Goal: Task Accomplishment & Management: Use online tool/utility

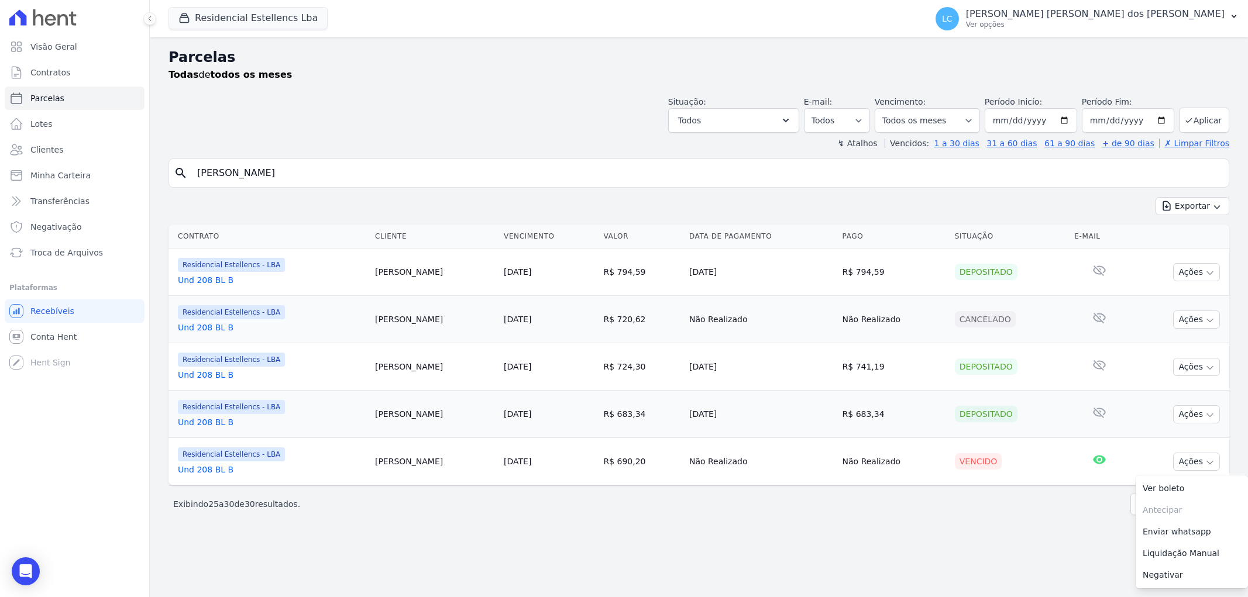
select select
click at [219, 13] on button "Residencial Estellencs Lba" at bounding box center [247, 18] width 159 height 22
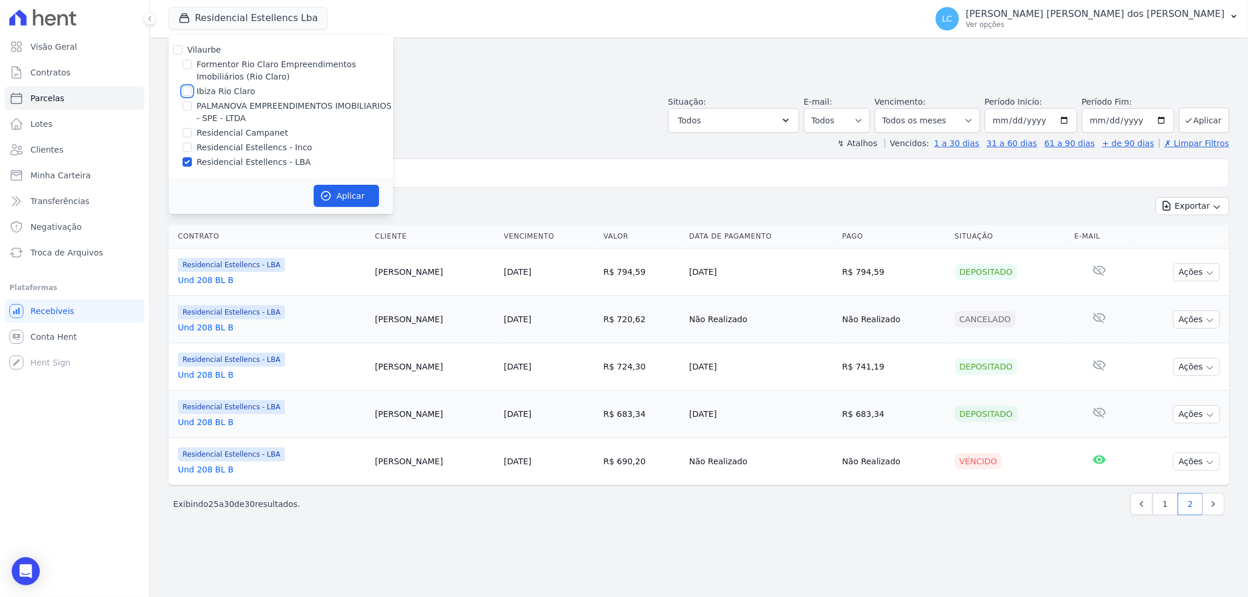
click at [185, 91] on input "Ibiza Rio Claro" at bounding box center [186, 91] width 9 height 9
checkbox input "true"
click at [187, 160] on input "Residencial Estellencs - LBA" at bounding box center [186, 161] width 9 height 9
checkbox input "false"
click at [365, 192] on button "Aplicar" at bounding box center [347, 196] width 66 height 22
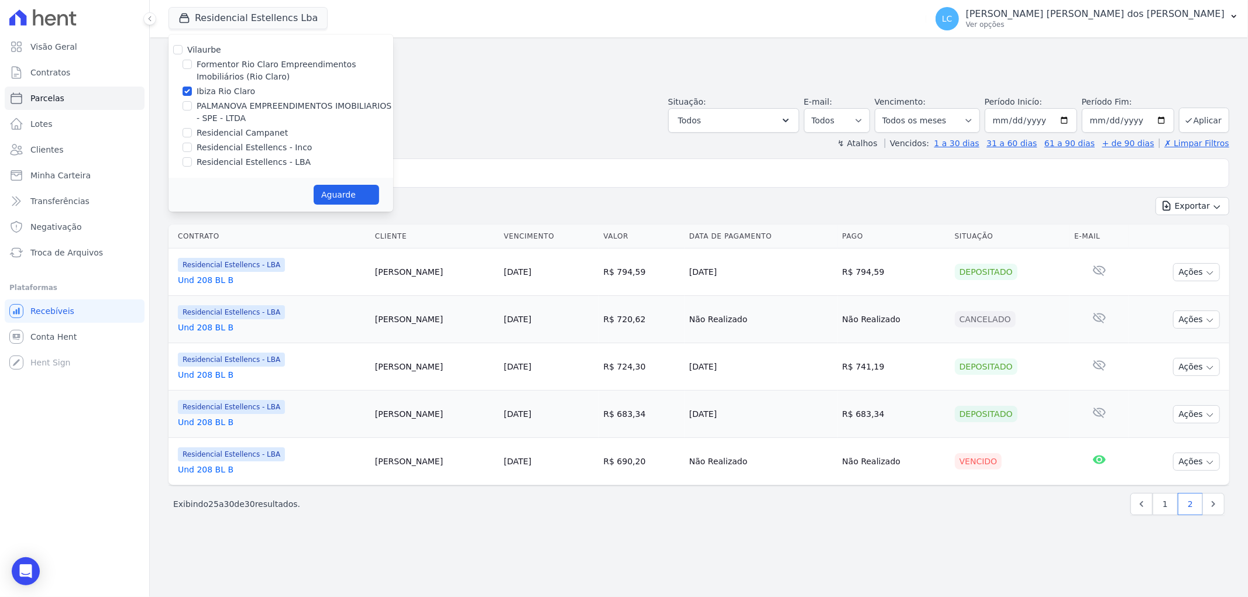
select select
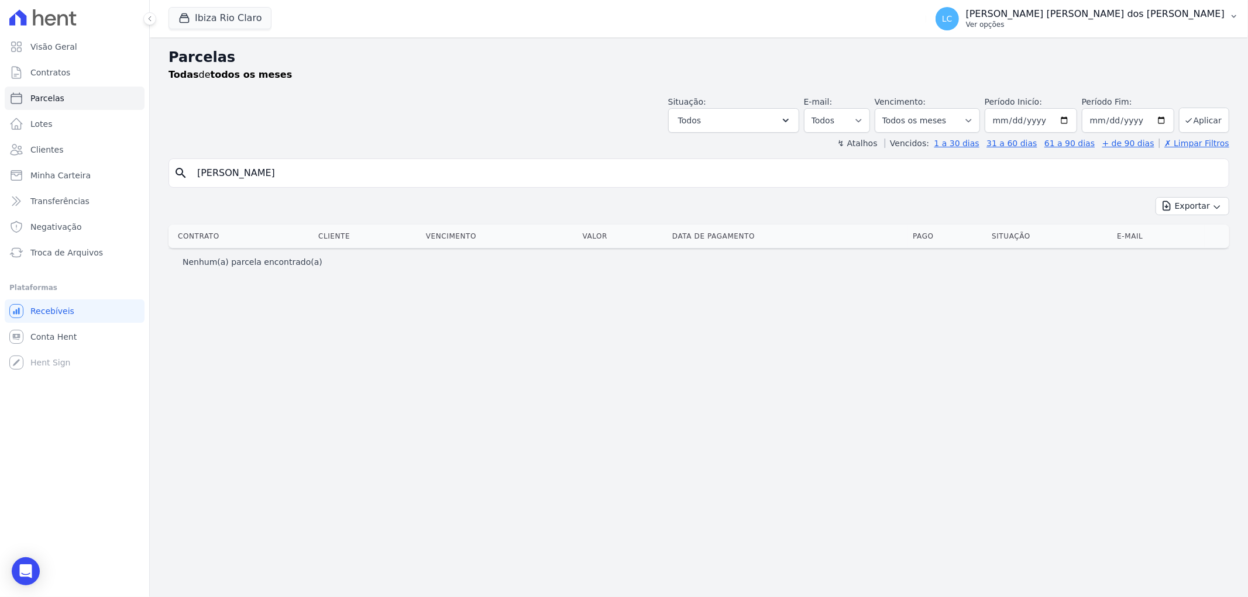
click at [959, 18] on span "LC" at bounding box center [946, 18] width 23 height 23
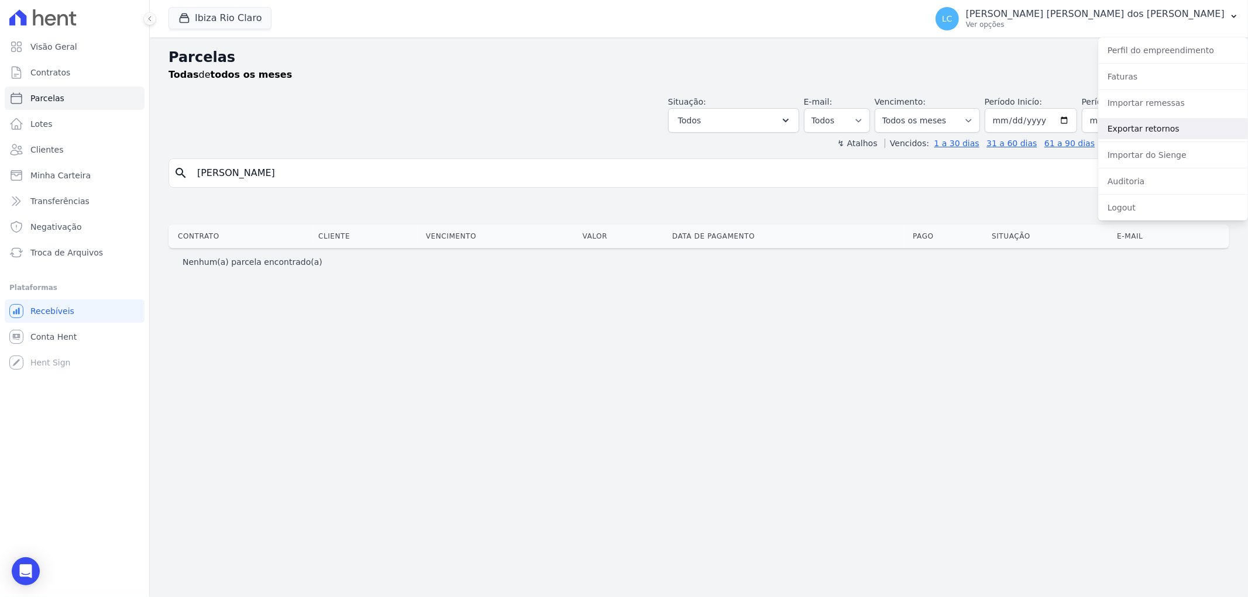
click at [1147, 125] on link "Exportar retornos" at bounding box center [1173, 128] width 150 height 21
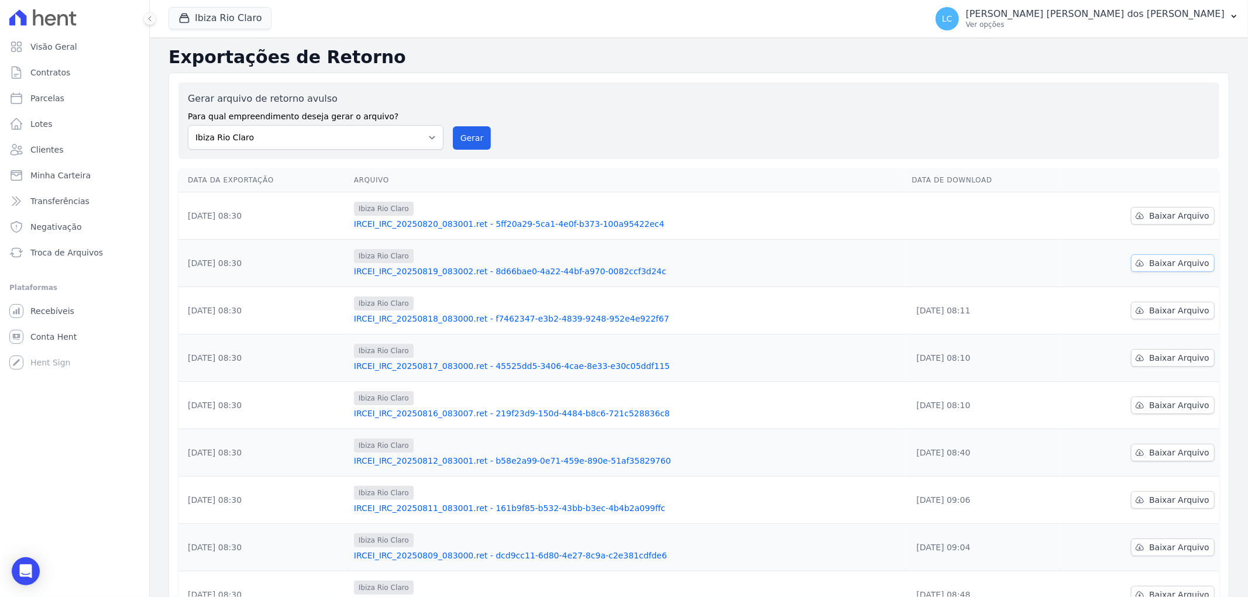
click at [1139, 264] on icon at bounding box center [1140, 263] width 8 height 6
click at [1149, 215] on span "Baixar Arquivo" at bounding box center [1179, 216] width 60 height 12
click at [232, 26] on button "Ibiza Rio Claro" at bounding box center [219, 18] width 103 height 22
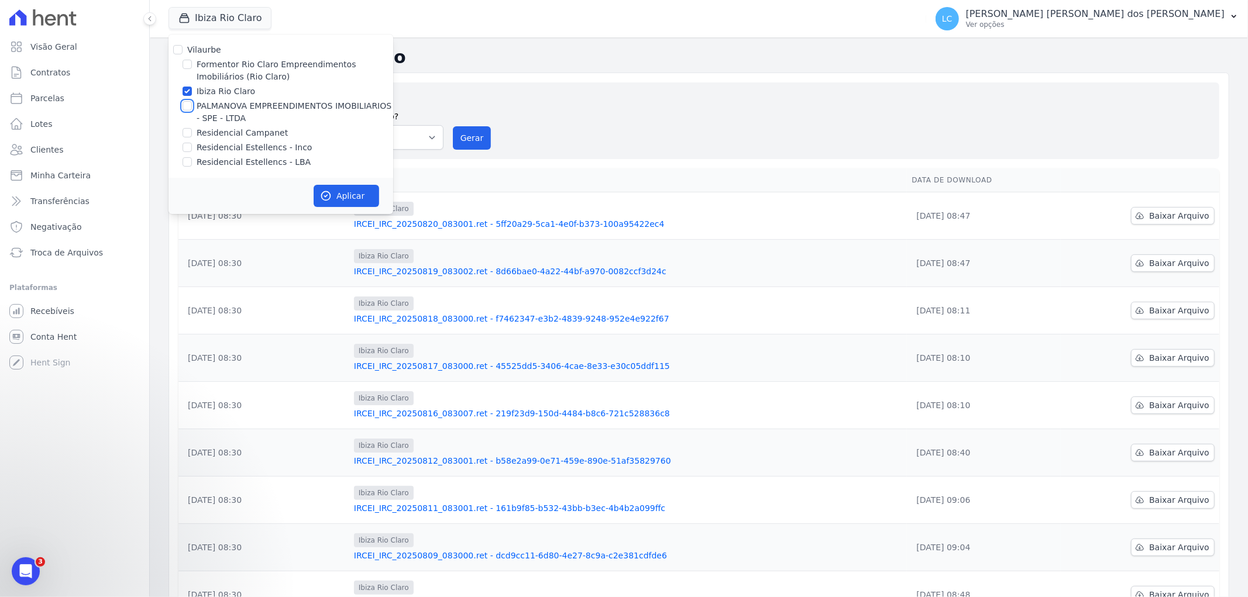
click at [185, 108] on input "PALMANOVA EMPREENDIMENTOS IMOBILIARIOS - SPE - LTDA" at bounding box center [186, 105] width 9 height 9
checkbox input "true"
drag, startPoint x: 184, startPoint y: 91, endPoint x: 237, endPoint y: 120, distance: 59.9
click at [185, 91] on input "Ibiza Rio Claro" at bounding box center [186, 91] width 9 height 9
checkbox input "false"
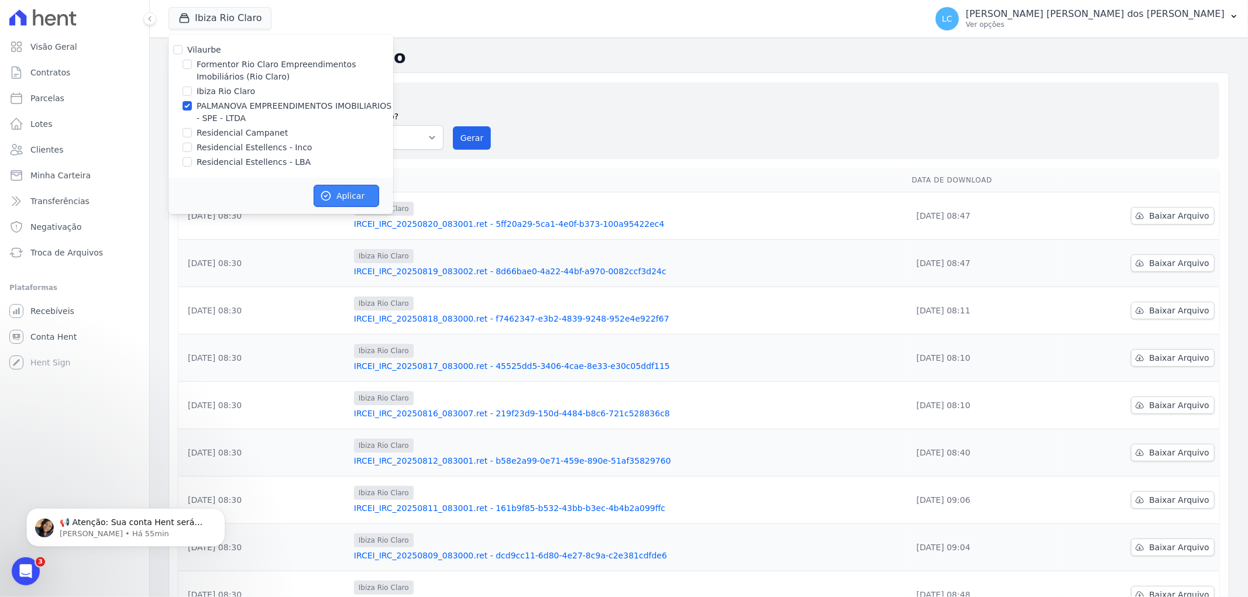
click at [330, 194] on icon "button" at bounding box center [326, 196] width 12 height 12
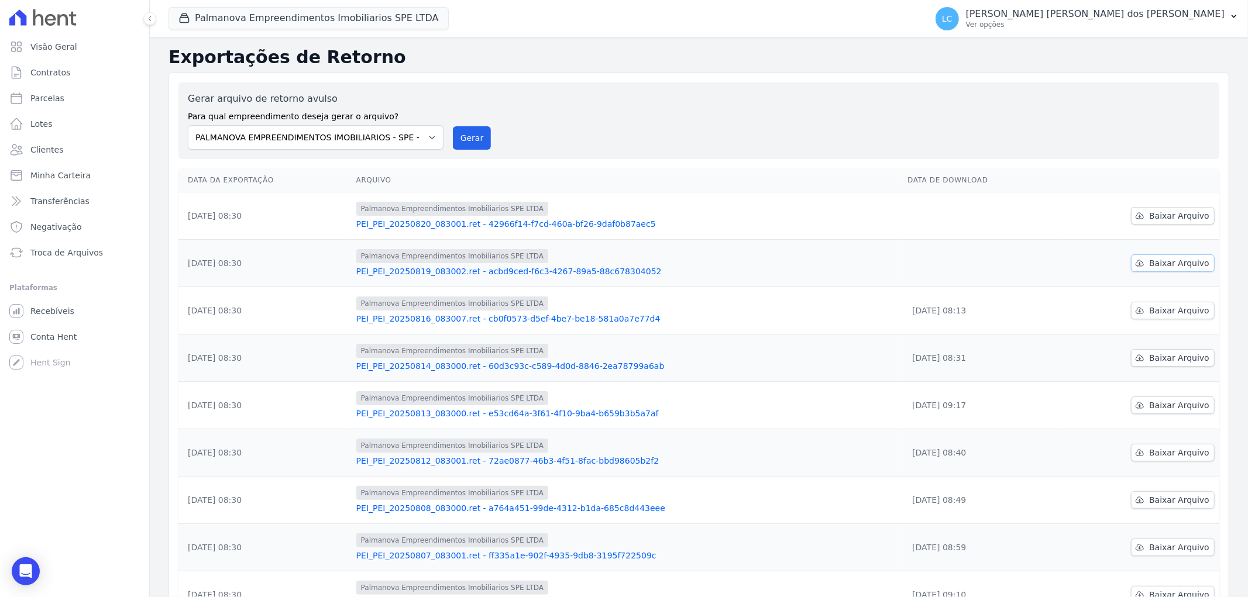
click at [1178, 262] on span "Baixar Arquivo" at bounding box center [1179, 263] width 60 height 12
click at [1182, 217] on span "Baixar Arquivo" at bounding box center [1179, 216] width 60 height 12
click at [272, 24] on button "Palmanova Empreendimentos Imobiliarios SPE LTDA" at bounding box center [308, 18] width 280 height 22
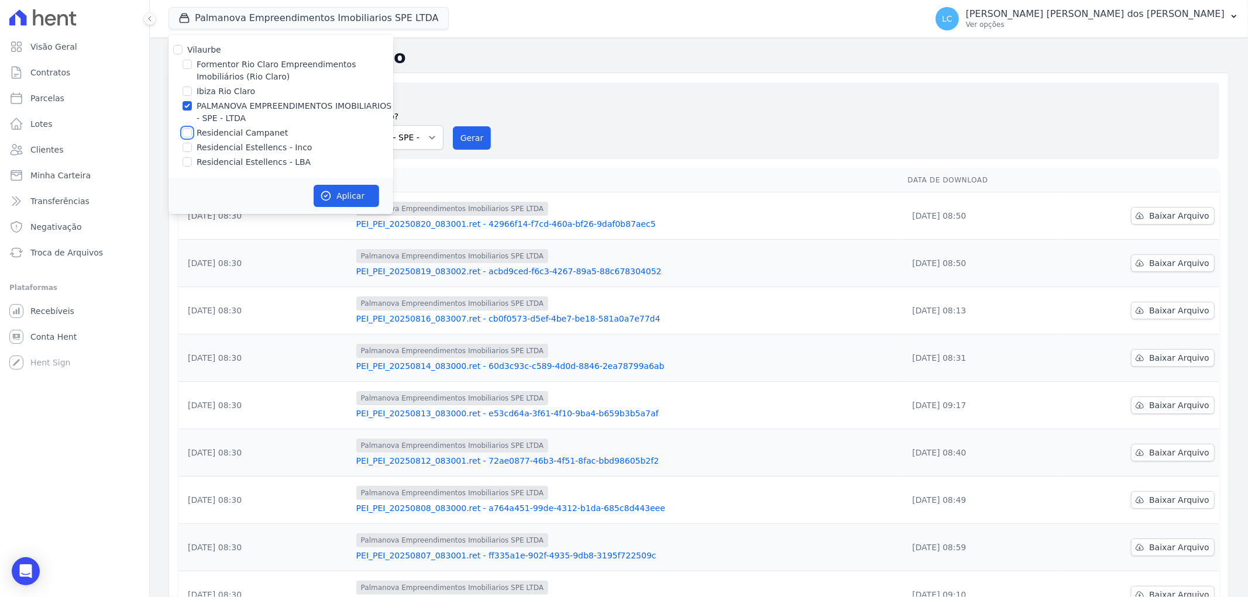
click at [189, 135] on input "Residencial Campanet" at bounding box center [186, 132] width 9 height 9
checkbox input "true"
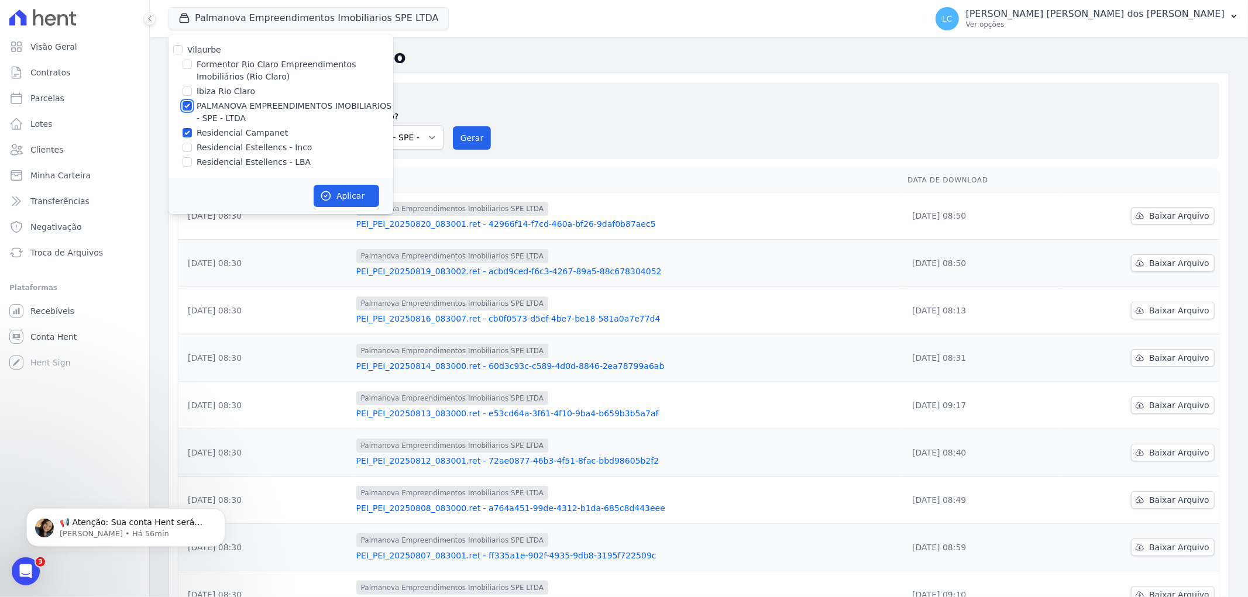
drag, startPoint x: 188, startPoint y: 105, endPoint x: 261, endPoint y: 154, distance: 88.1
click at [188, 104] on input "PALMANOVA EMPREENDIMENTOS IMOBILIARIOS - SPE - LTDA" at bounding box center [186, 105] width 9 height 9
checkbox input "false"
click at [349, 189] on button "Aplicar" at bounding box center [347, 196] width 66 height 22
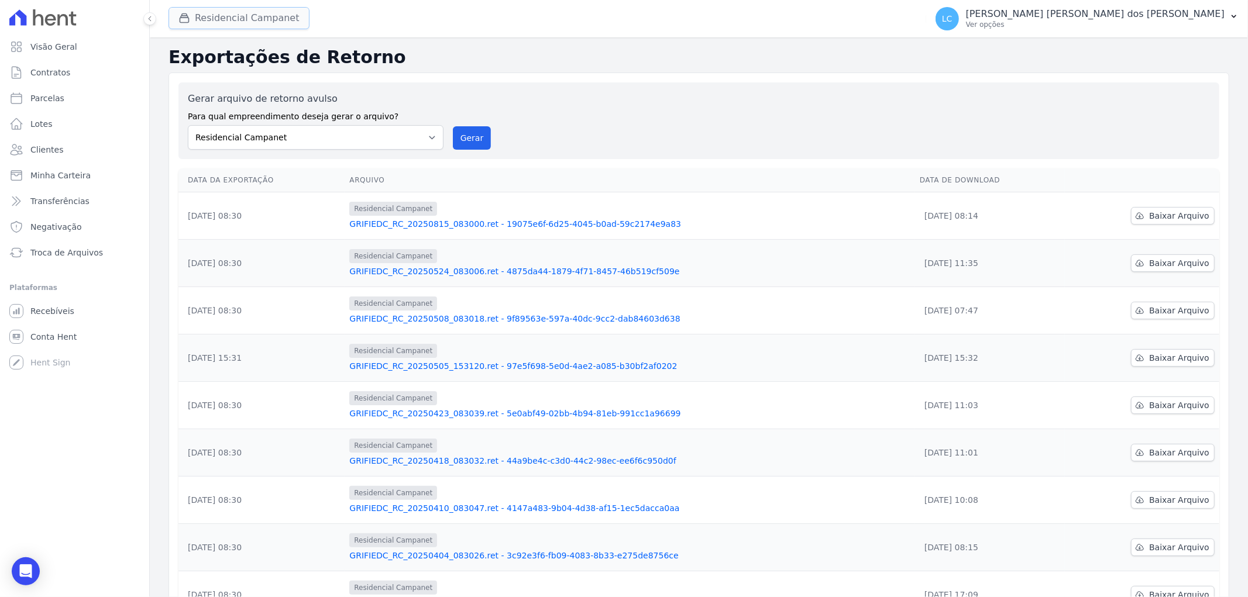
click at [249, 22] on button "Residencial Campanet" at bounding box center [238, 18] width 141 height 22
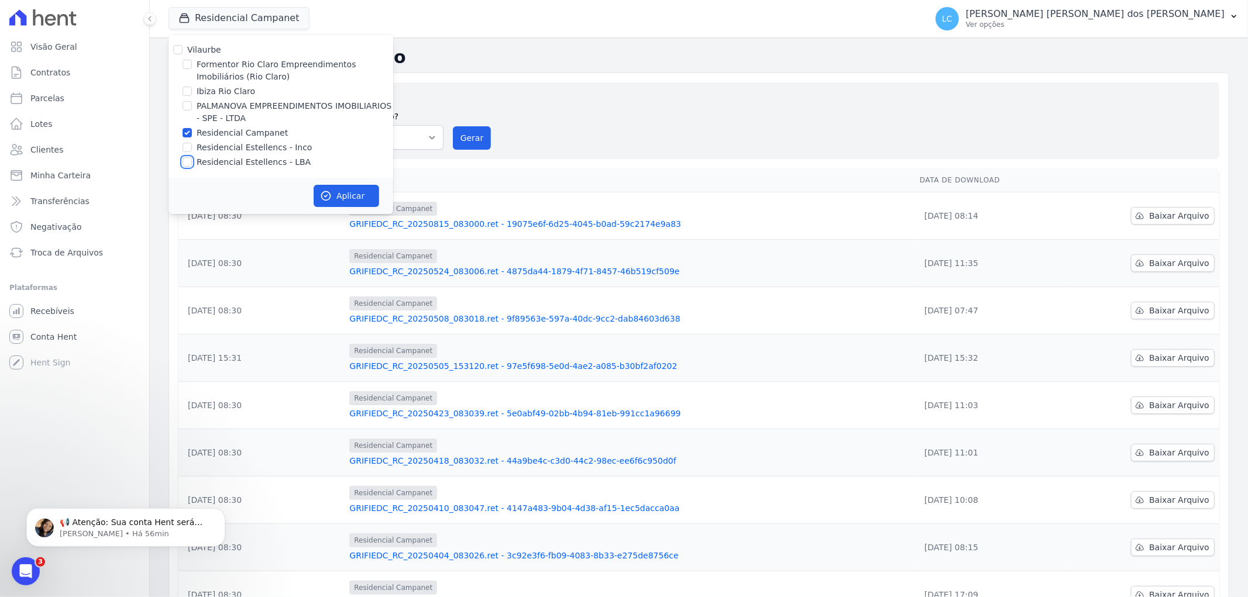
click at [187, 160] on input "Residencial Estellencs - LBA" at bounding box center [186, 161] width 9 height 9
checkbox input "true"
click at [186, 128] on input "Residencial Campanet" at bounding box center [186, 132] width 9 height 9
checkbox input "false"
click at [347, 198] on button "Aplicar" at bounding box center [347, 196] width 66 height 22
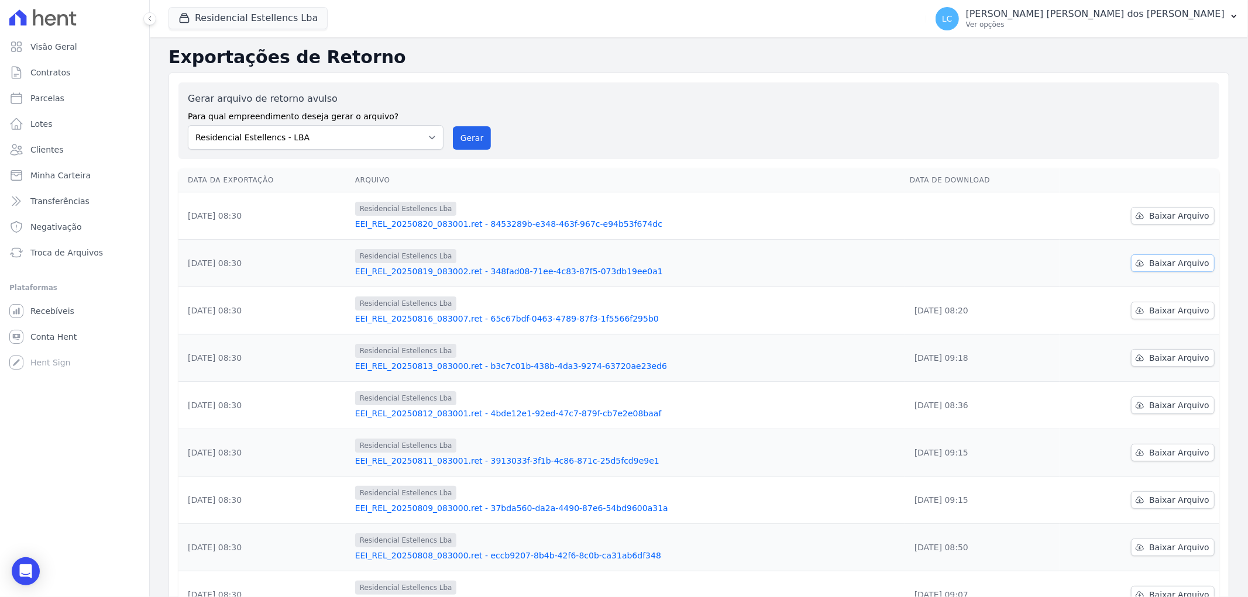
click at [1151, 265] on span "Baixar Arquivo" at bounding box center [1179, 263] width 60 height 12
click at [1199, 220] on span "Baixar Arquivo" at bounding box center [1179, 216] width 60 height 12
click at [58, 101] on span "Parcelas" at bounding box center [47, 98] width 34 height 12
select select
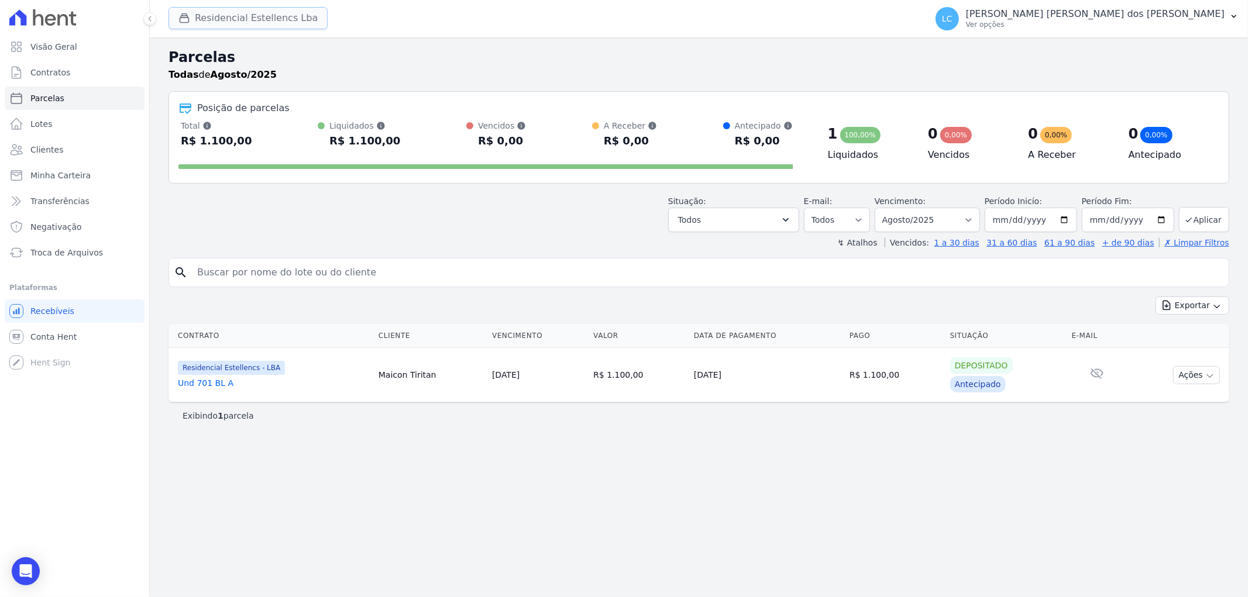
click at [232, 16] on button "Residencial Estellencs Lba" at bounding box center [247, 18] width 159 height 22
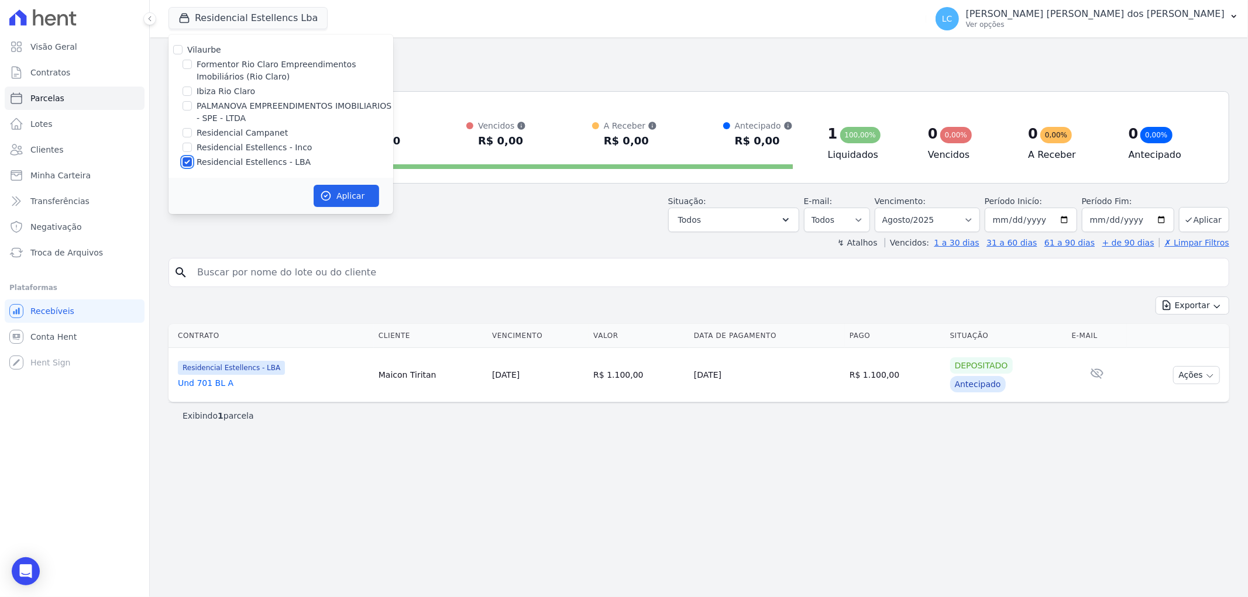
click at [184, 161] on input "Residencial Estellencs - LBA" at bounding box center [186, 161] width 9 height 9
checkbox input "true"
click at [357, 198] on button "Aplicar" at bounding box center [347, 196] width 66 height 22
select select
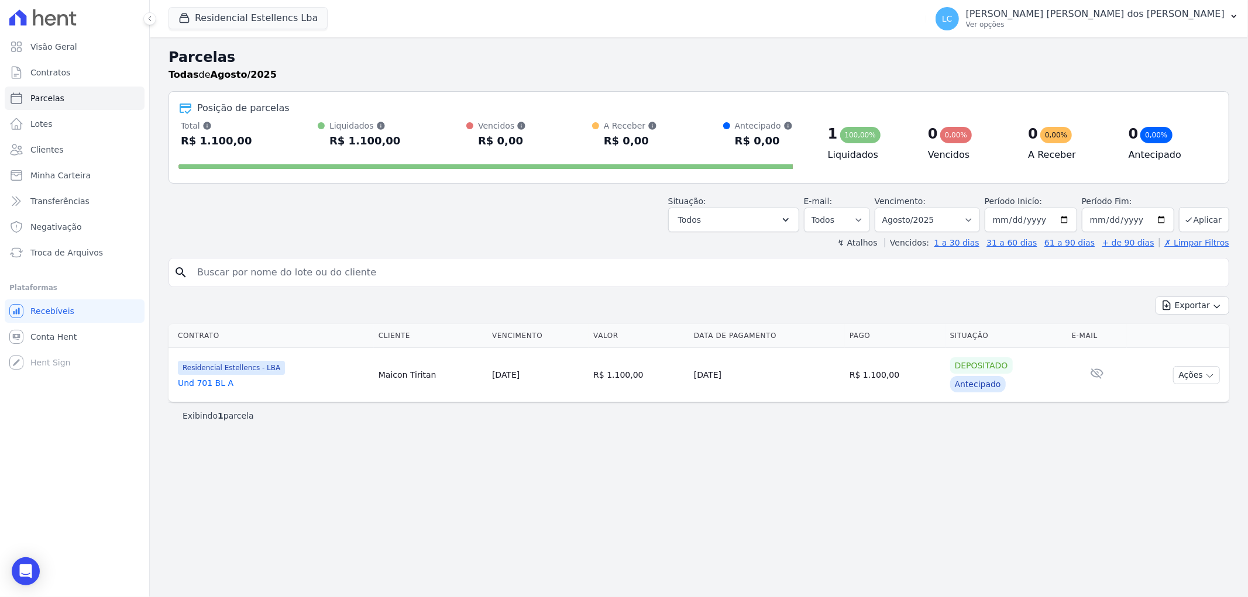
click at [354, 274] on input "search" at bounding box center [707, 272] width 1034 height 23
paste input "Francisco Jardson Alexandre"
type input "Francisco Jardson Alexandre"
select select
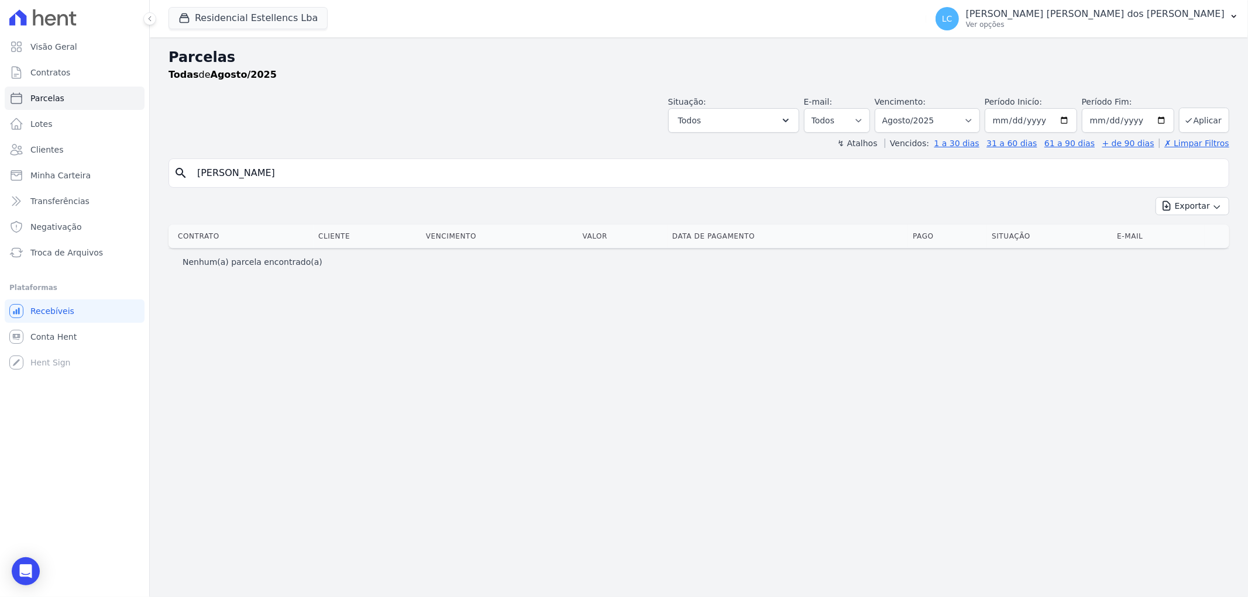
click at [342, 176] on input "Francisco Jardson Alexandre" at bounding box center [707, 172] width 1034 height 23
click at [980, 113] on select "Filtrar por período ──────── Todos os meses Março/2018 Abril/2018 Maio/2018 Jun…" at bounding box center [926, 120] width 105 height 25
select select "all"
click at [891, 108] on select "Filtrar por período ──────── Todos os meses Março/2018 Abril/2018 Maio/2018 Jun…" at bounding box center [926, 120] width 105 height 25
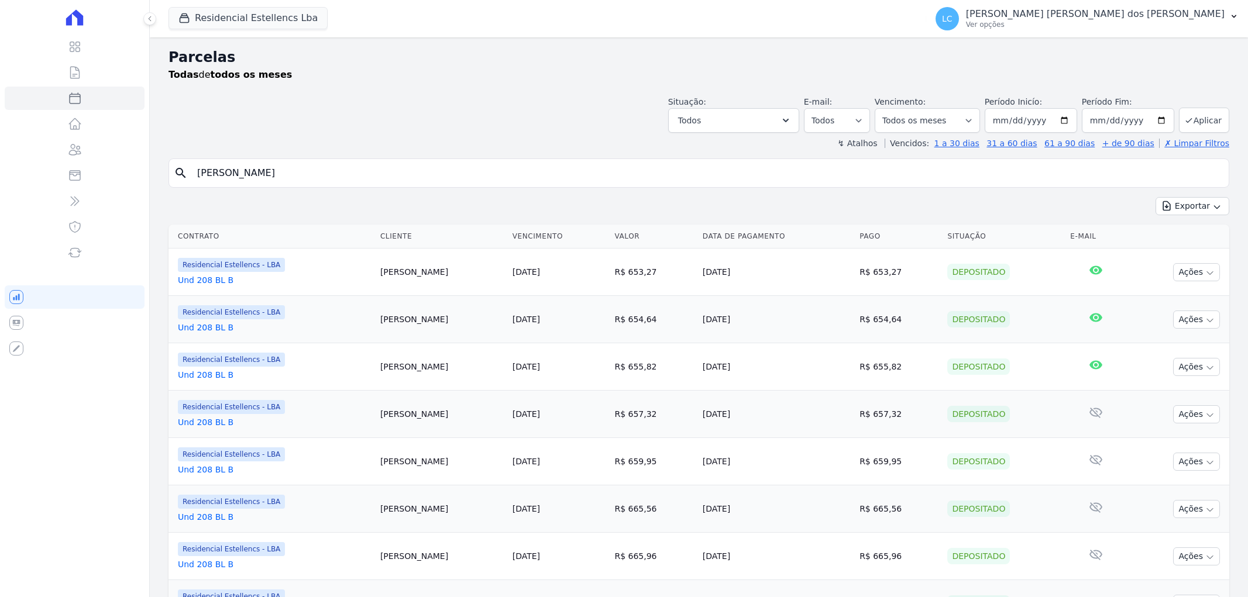
select select
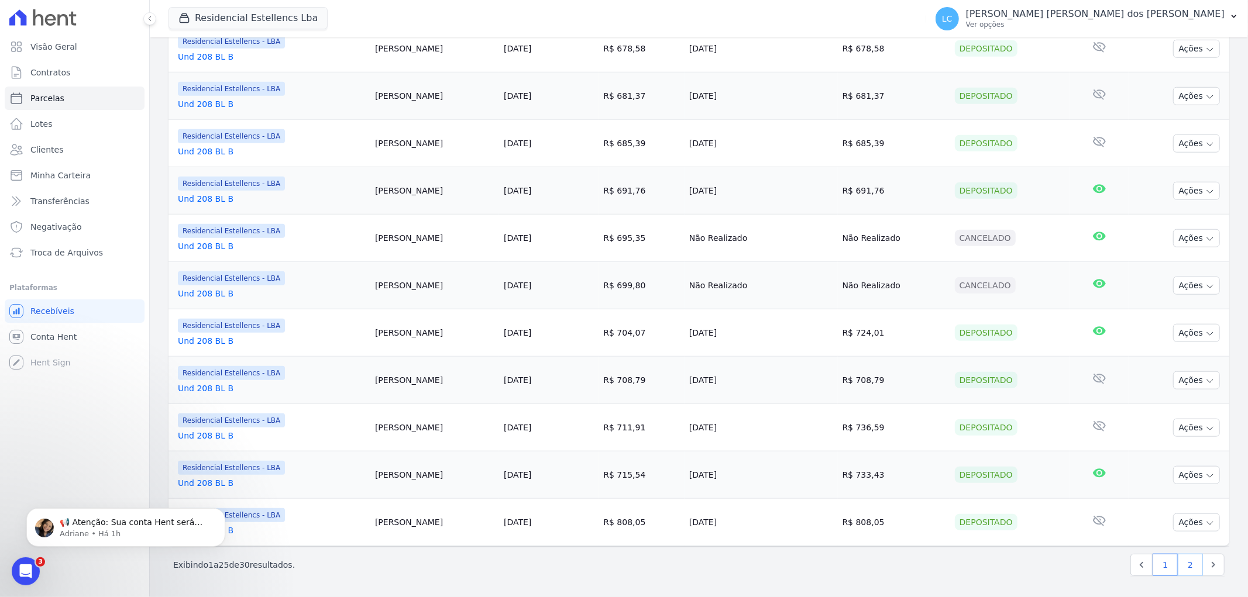
click at [1179, 564] on link "2" at bounding box center [1189, 565] width 25 height 22
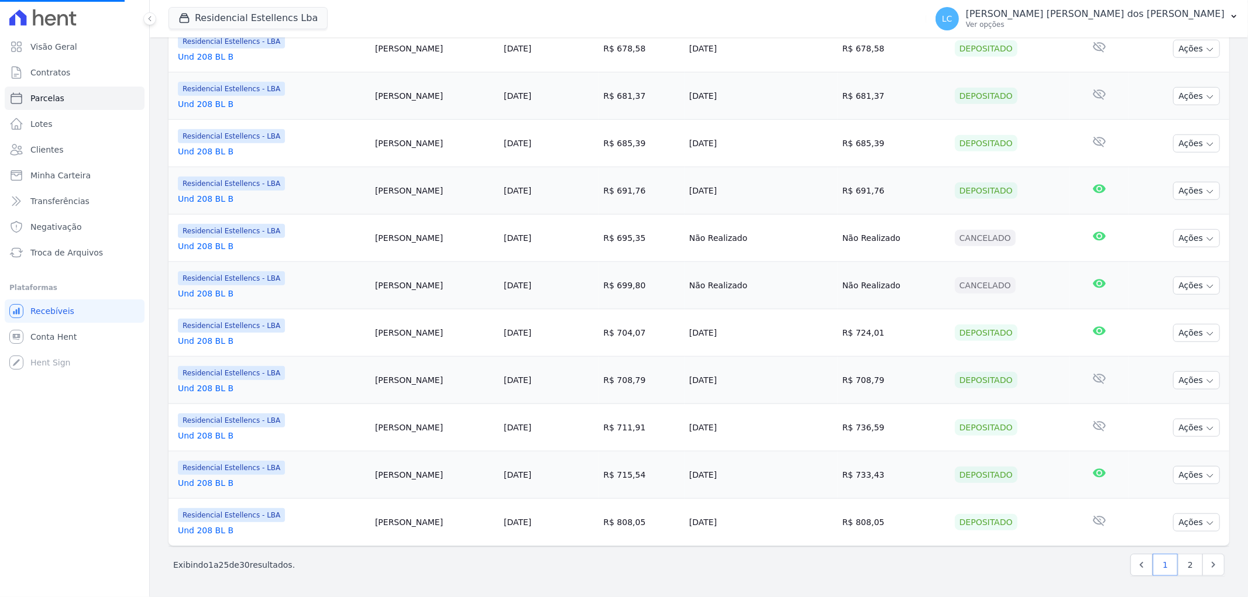
select select
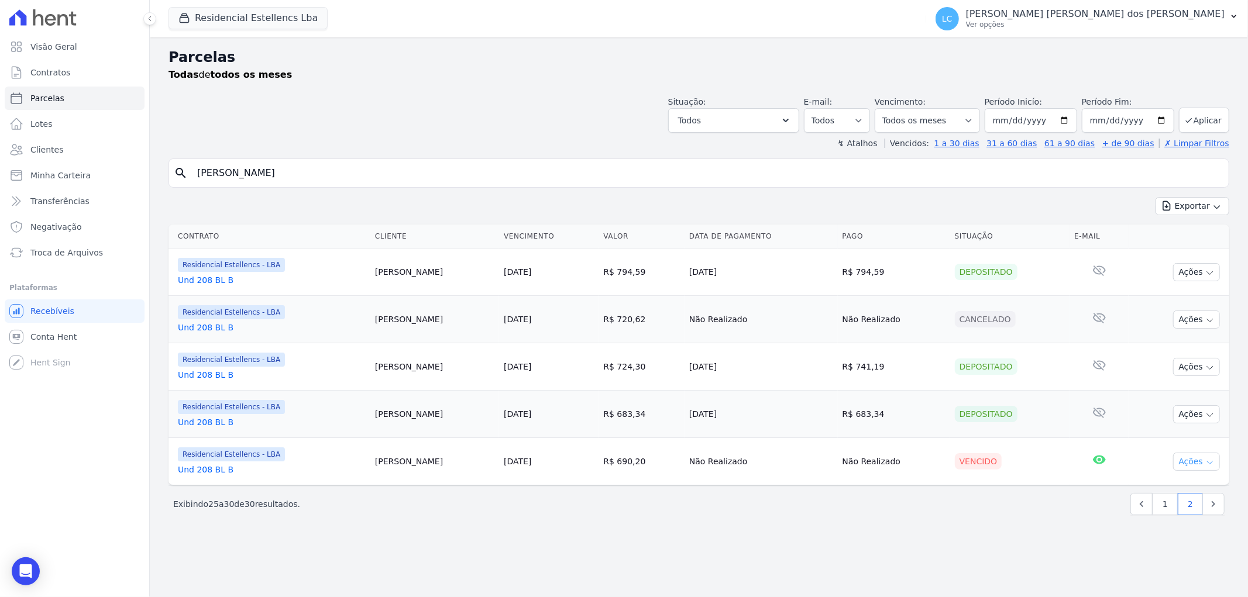
click at [1206, 465] on icon "button" at bounding box center [1209, 462] width 9 height 9
click at [1178, 487] on link "Ver boleto" at bounding box center [1191, 489] width 112 height 22
click at [359, 173] on input "Francisco Jardson Alexandre" at bounding box center [707, 172] width 1034 height 23
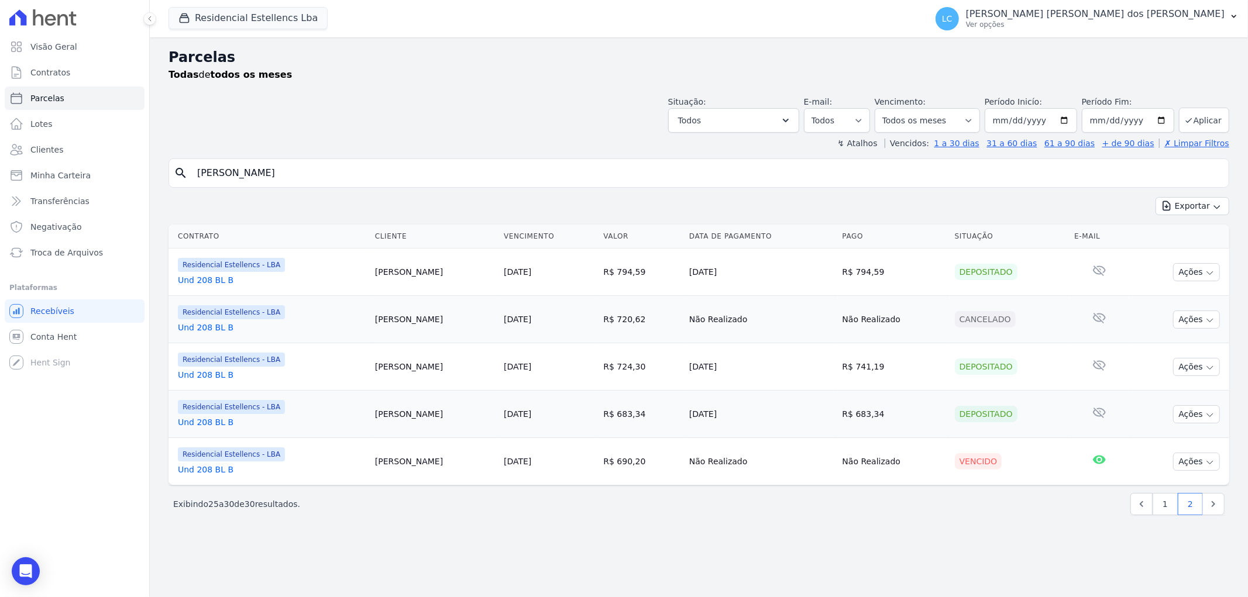
paste input "Douglas Henrique Martins"
type input "Douglas Henrique Martins"
select select
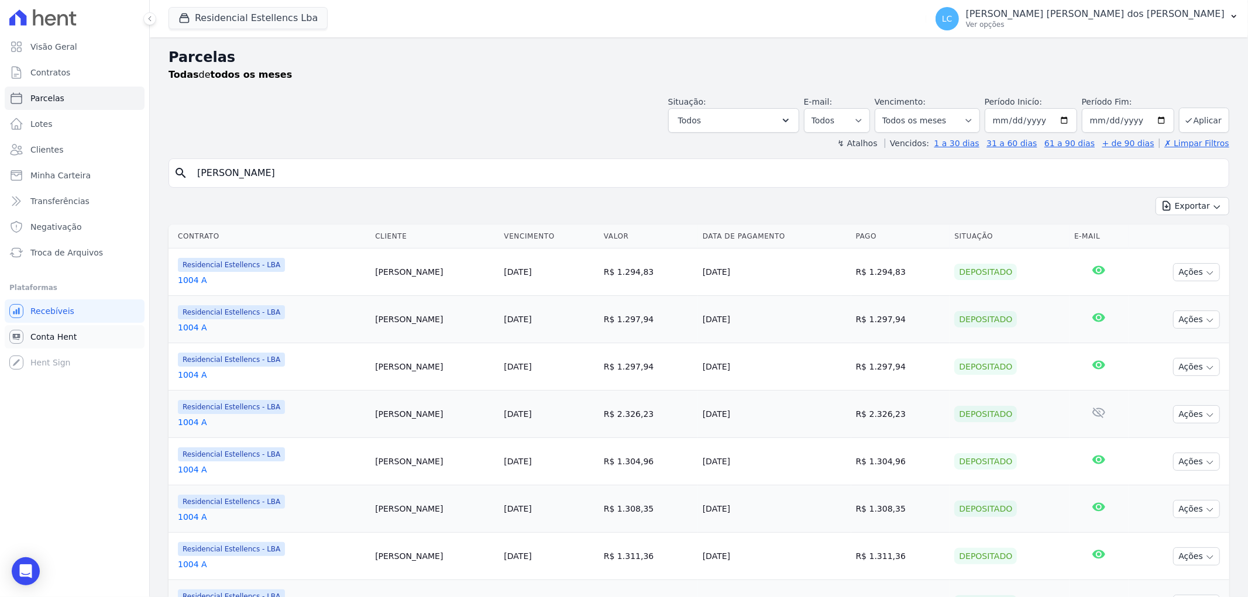
click at [71, 335] on span "Conta Hent" at bounding box center [53, 337] width 46 height 12
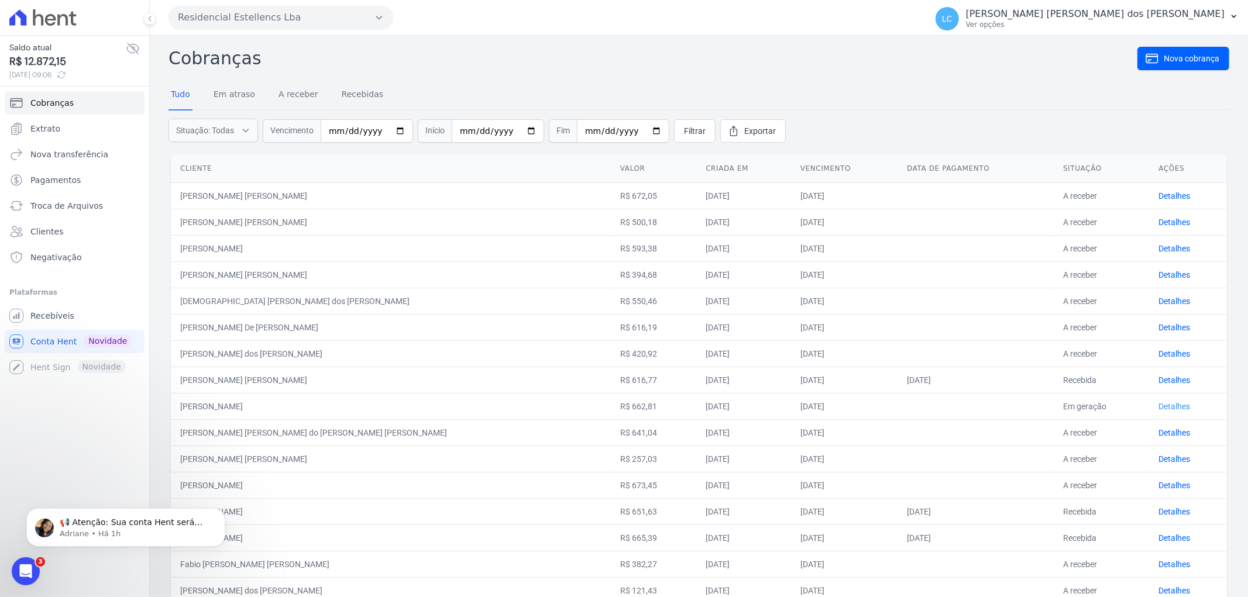
click at [1158, 402] on link "Detalhes" at bounding box center [1174, 406] width 32 height 9
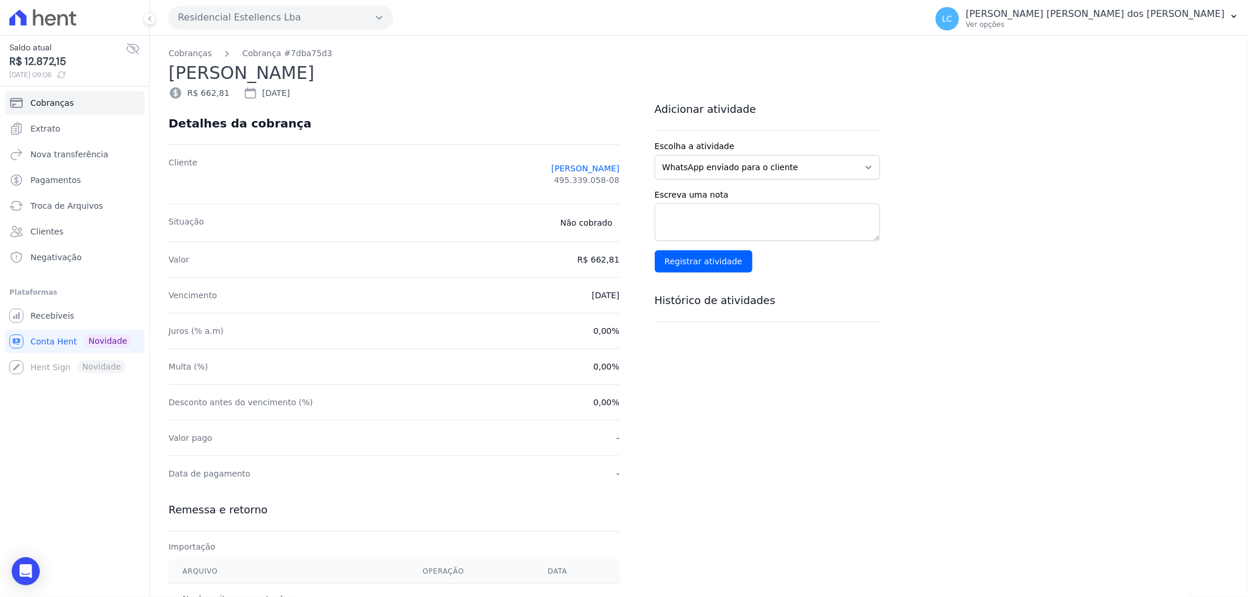
click at [63, 19] on icon at bounding box center [42, 17] width 67 height 16
click at [21, 15] on icon at bounding box center [17, 17] width 17 height 16
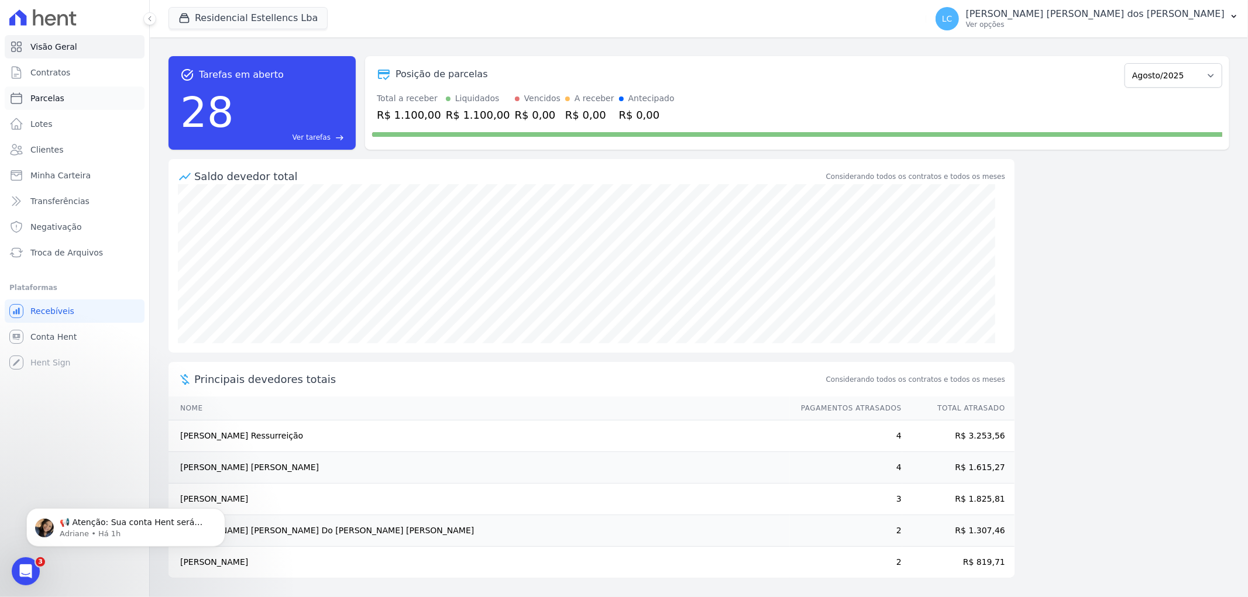
click at [96, 88] on link "Parcelas" at bounding box center [75, 98] width 140 height 23
select select
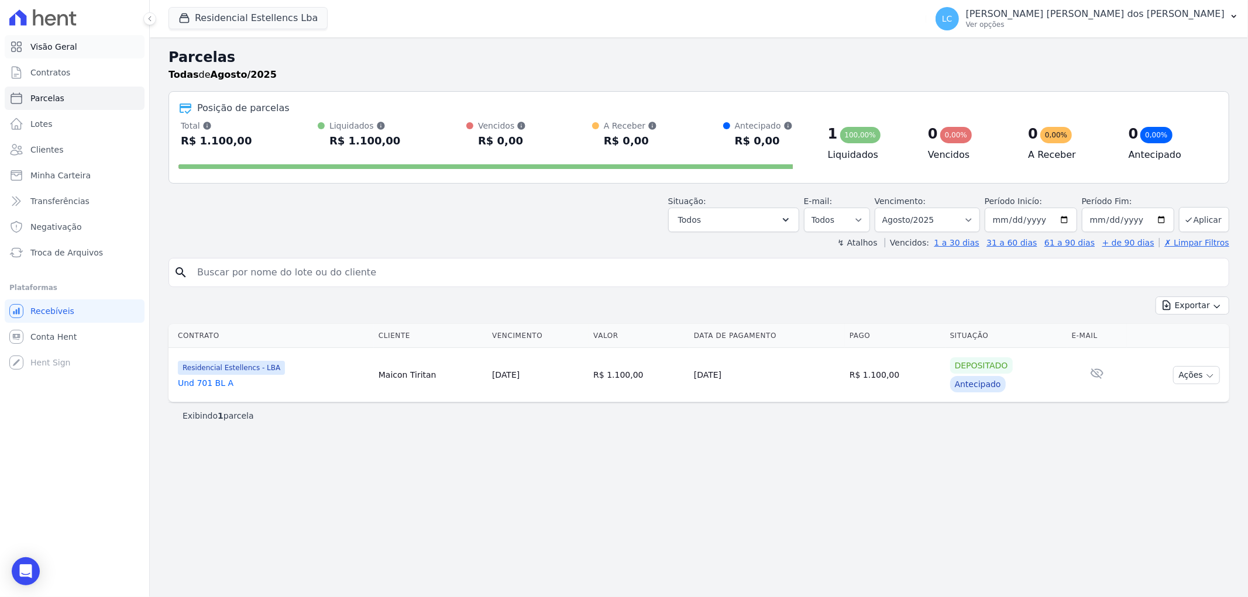
click at [94, 42] on link "Visão Geral" at bounding box center [75, 46] width 140 height 23
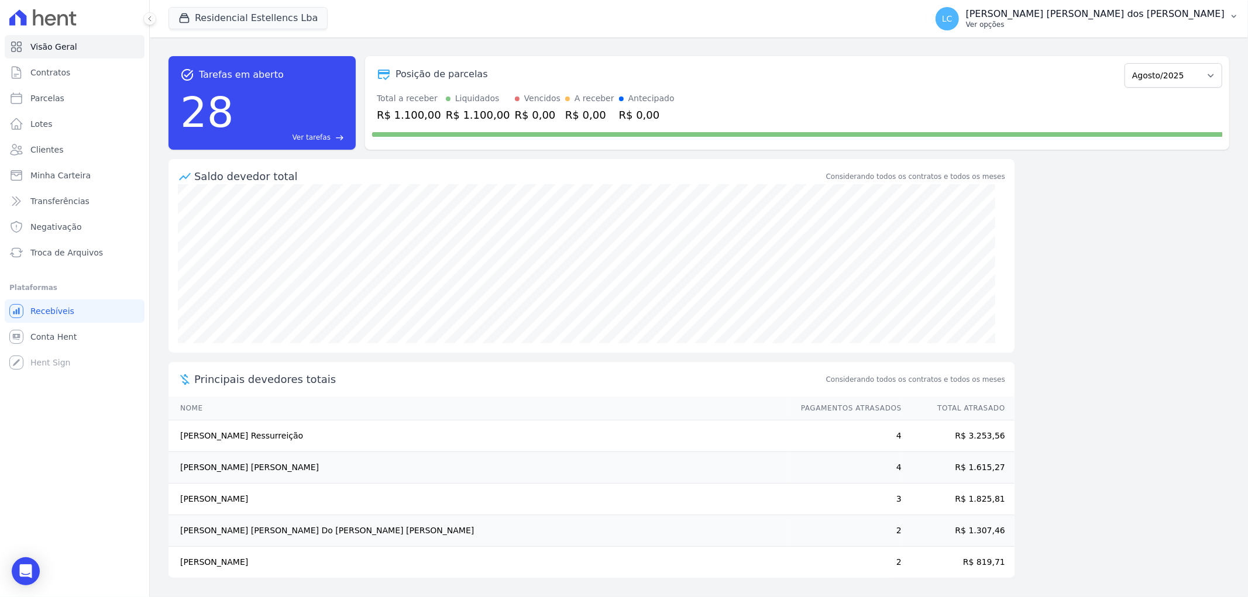
click at [959, 13] on span "LC" at bounding box center [946, 18] width 23 height 23
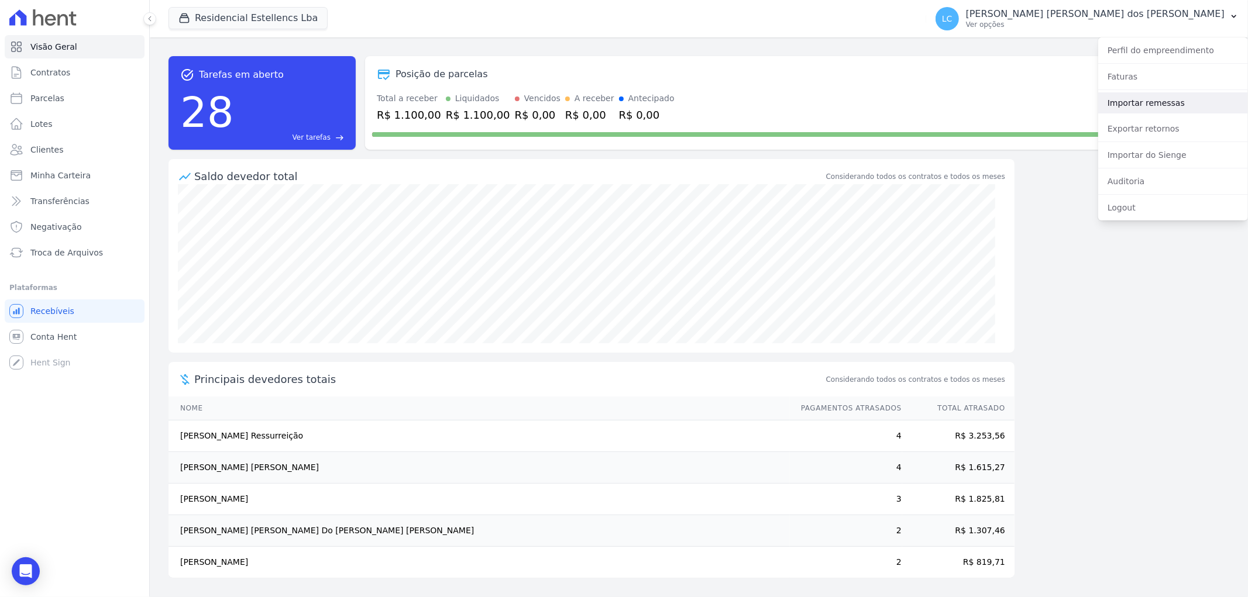
click at [1188, 104] on link "Importar remessas" at bounding box center [1173, 102] width 150 height 21
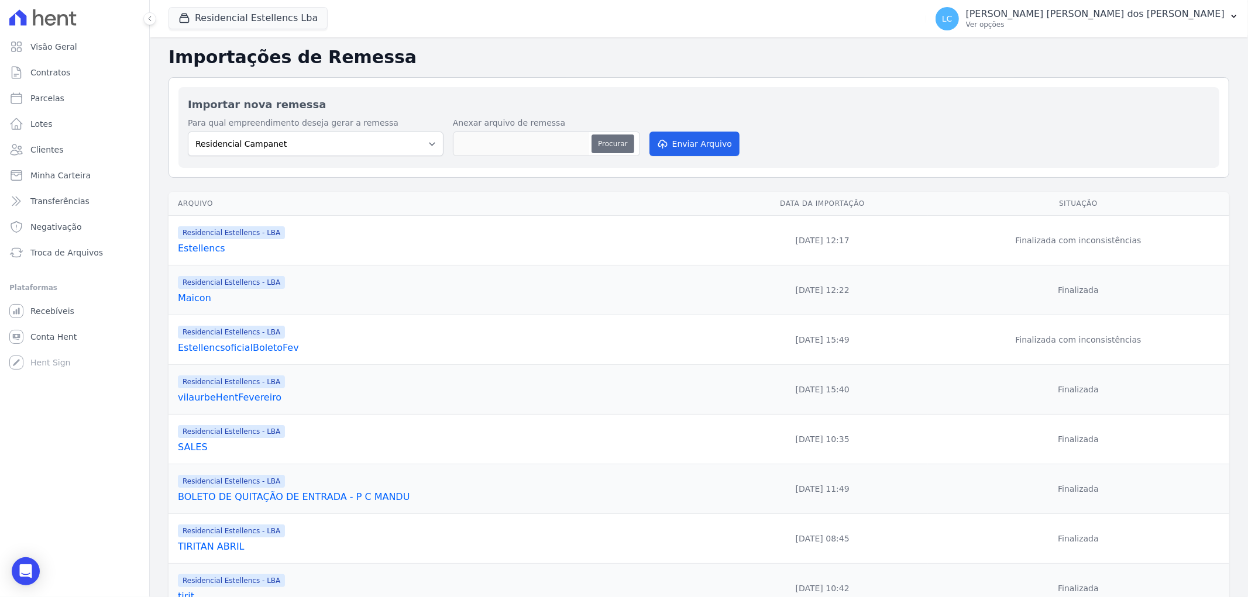
click at [613, 142] on button "Procurar" at bounding box center [612, 144] width 42 height 19
click at [433, 146] on select "Residencial Campanet Residencial Estellencs - Inco Residencial Estellencs - LBA" at bounding box center [316, 144] width 256 height 25
select select "db211e0c-babf-4bb7-8413-28dc1da774df"
click at [188, 132] on select "Residencial Campanet Residencial Estellencs - Inco Residencial Estellencs - LBA" at bounding box center [316, 144] width 256 height 25
click at [618, 141] on button "Procurar" at bounding box center [612, 144] width 42 height 19
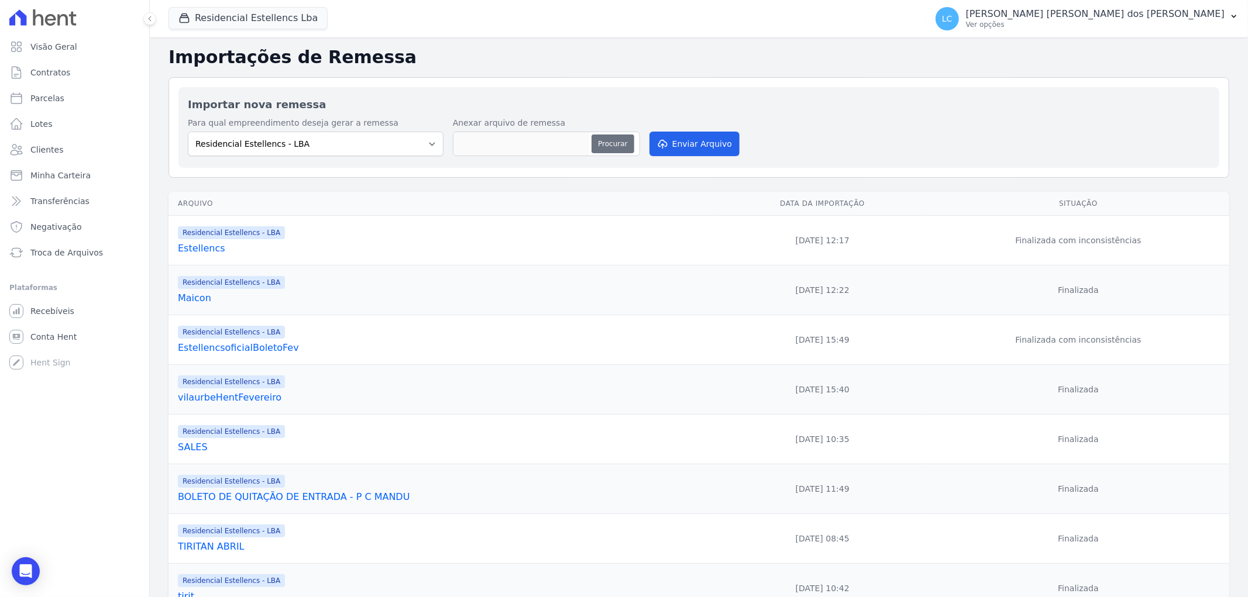
type input "[PERSON_NAME].txt"
click at [692, 143] on button "Enviar Arquivo" at bounding box center [694, 144] width 90 height 25
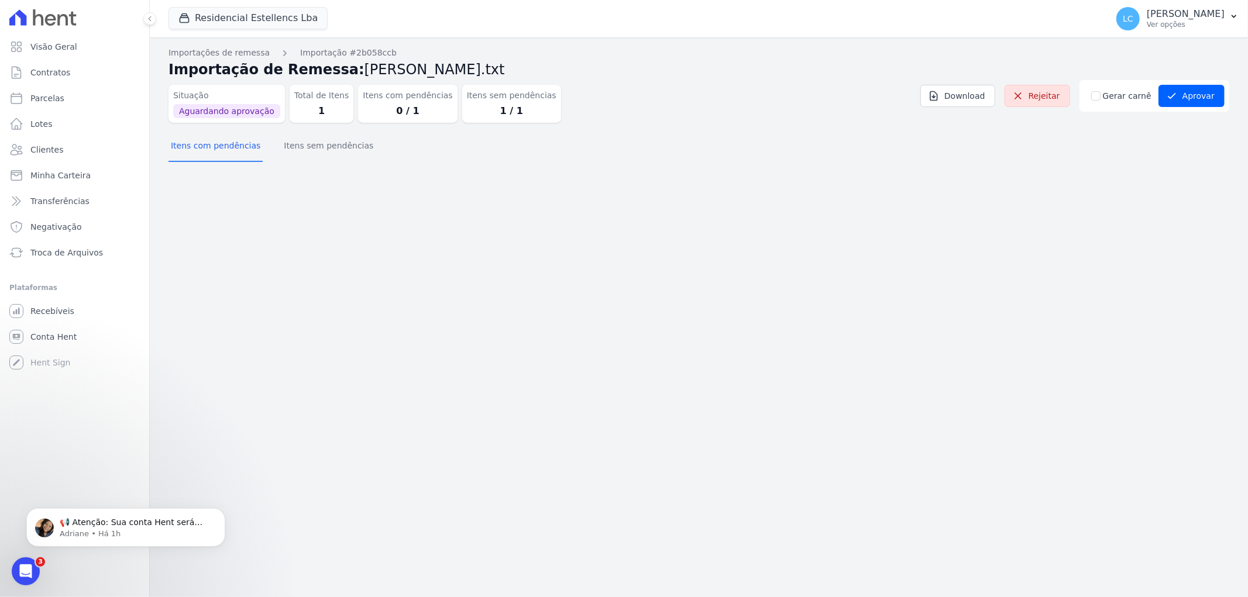
click at [301, 106] on dd "1" at bounding box center [321, 111] width 55 height 14
click at [309, 145] on button "Itens sem pendências" at bounding box center [328, 147] width 94 height 30
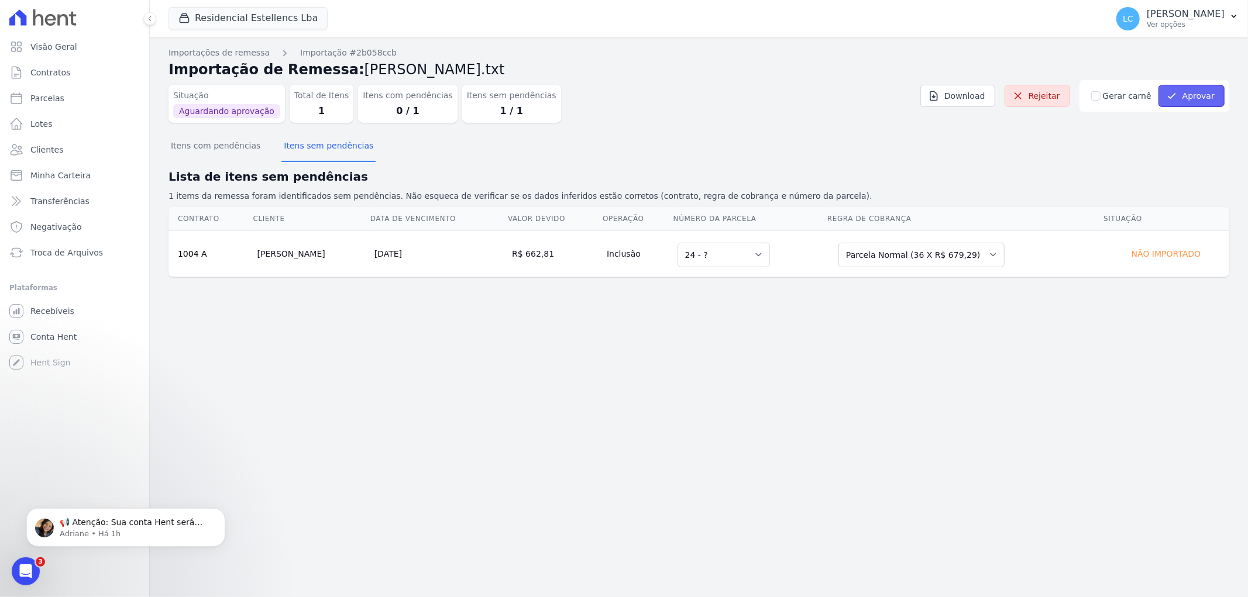
click at [1196, 92] on button "Aprovar" at bounding box center [1191, 96] width 66 height 22
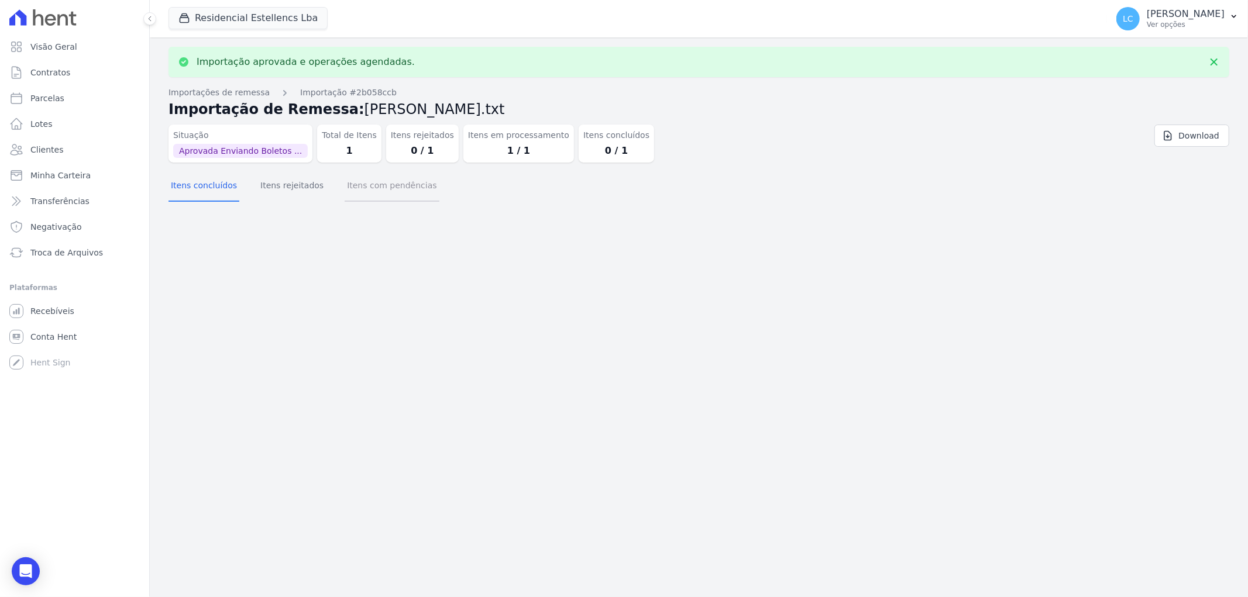
click at [367, 186] on button "Itens com pendências" at bounding box center [392, 186] width 94 height 30
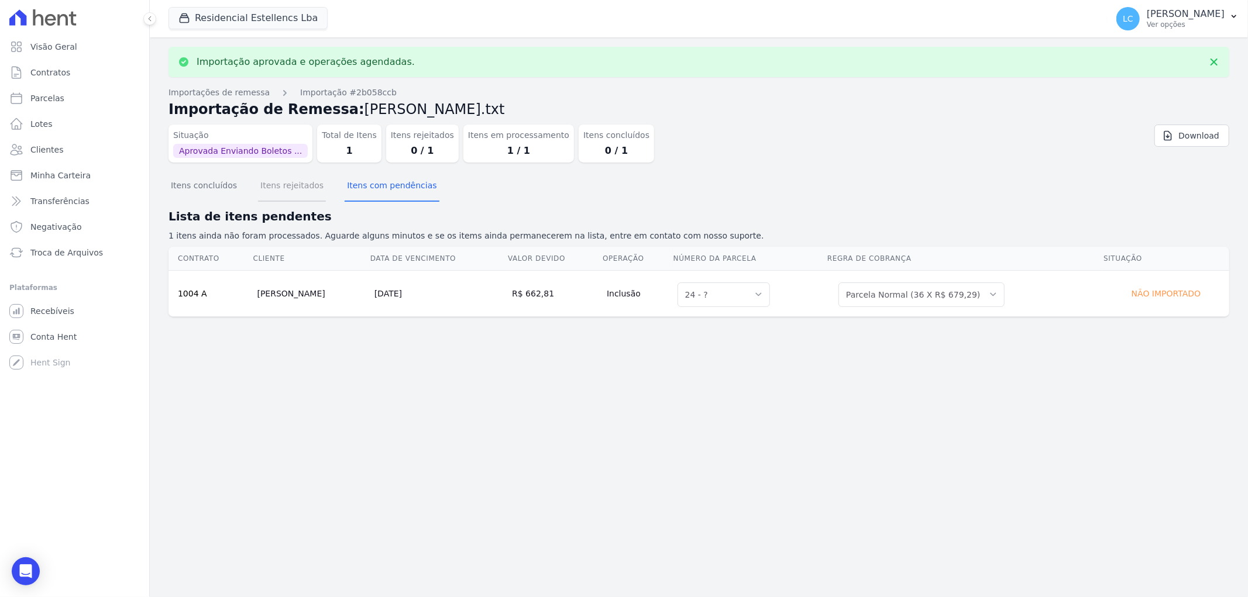
click at [278, 189] on button "Itens rejeitados" at bounding box center [292, 186] width 68 height 30
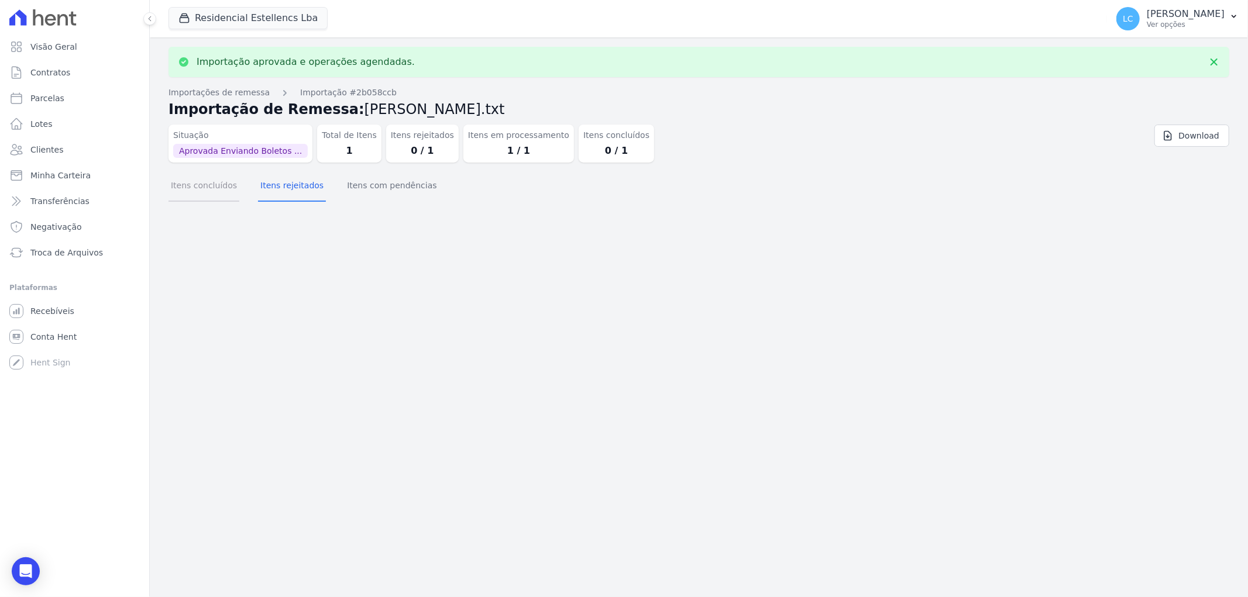
click at [198, 192] on button "Itens concluídos" at bounding box center [203, 186] width 71 height 30
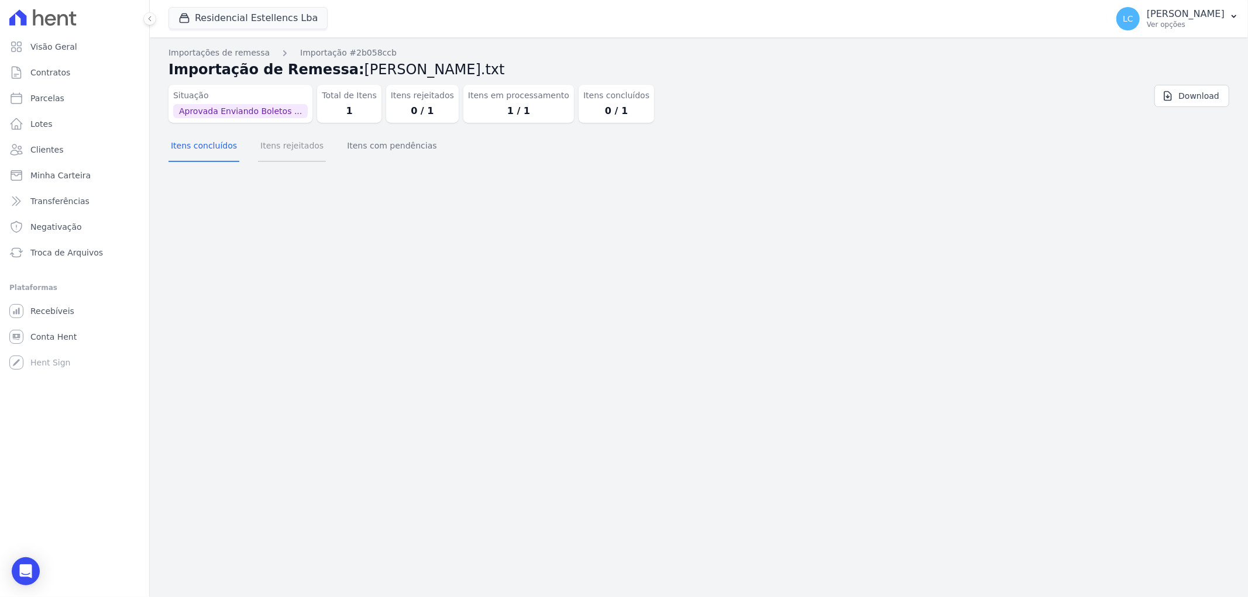
click at [305, 142] on button "Itens rejeitados" at bounding box center [292, 147] width 68 height 30
click at [371, 143] on button "Itens com pendências" at bounding box center [392, 147] width 94 height 30
click at [202, 154] on button "Itens concluídos" at bounding box center [203, 147] width 71 height 30
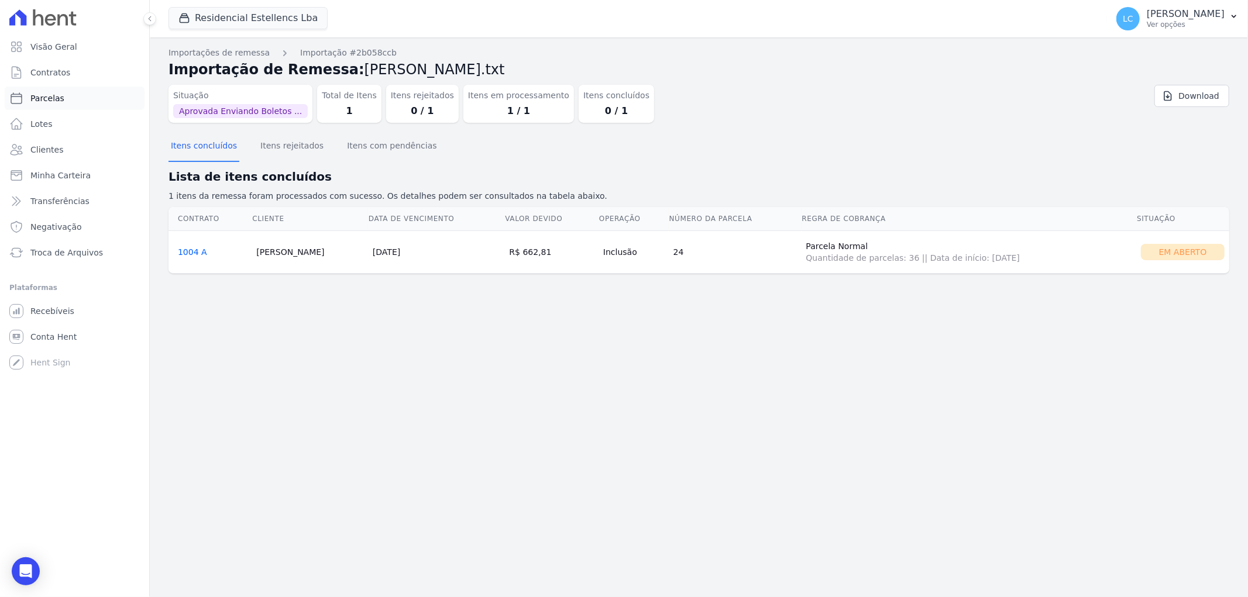
click at [54, 102] on span "Parcelas" at bounding box center [47, 98] width 34 height 12
select select
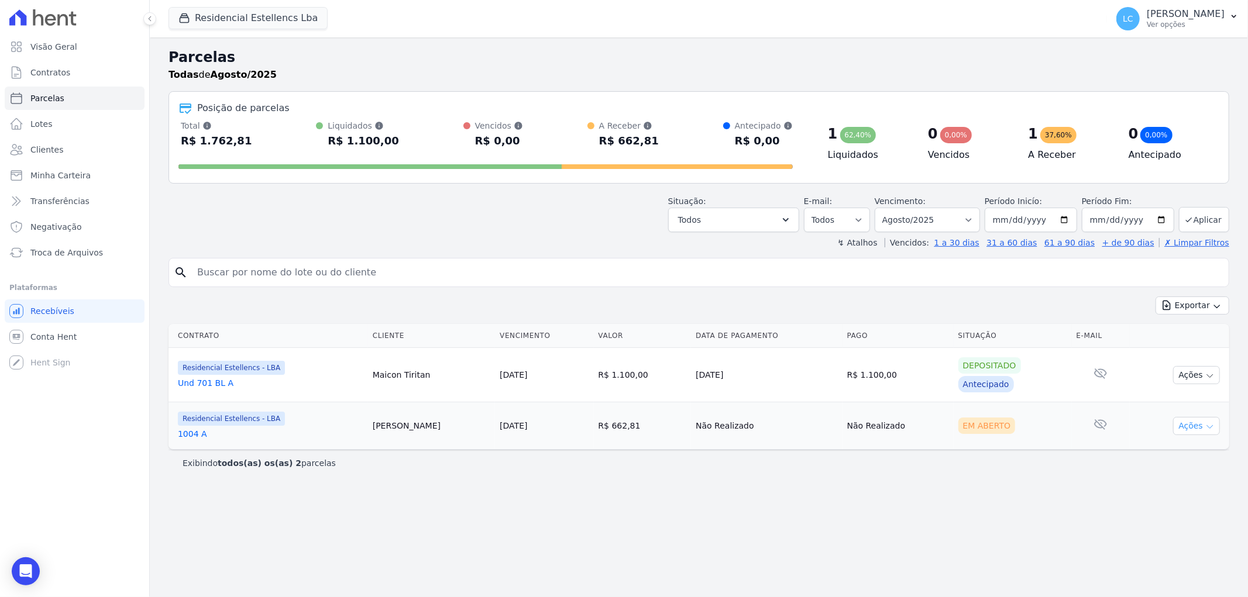
click at [1207, 420] on button "Ações" at bounding box center [1196, 426] width 47 height 18
click at [1166, 498] on link "Enviar whatsapp" at bounding box center [1191, 496] width 112 height 22
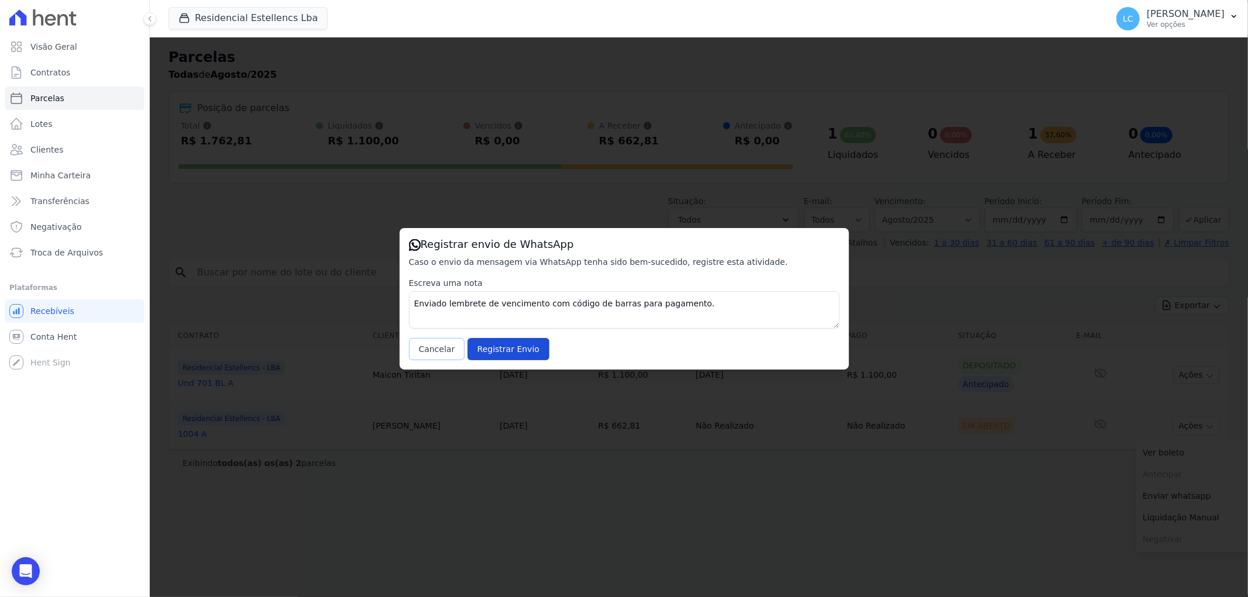
click at [429, 347] on button "Cancelar" at bounding box center [437, 349] width 56 height 22
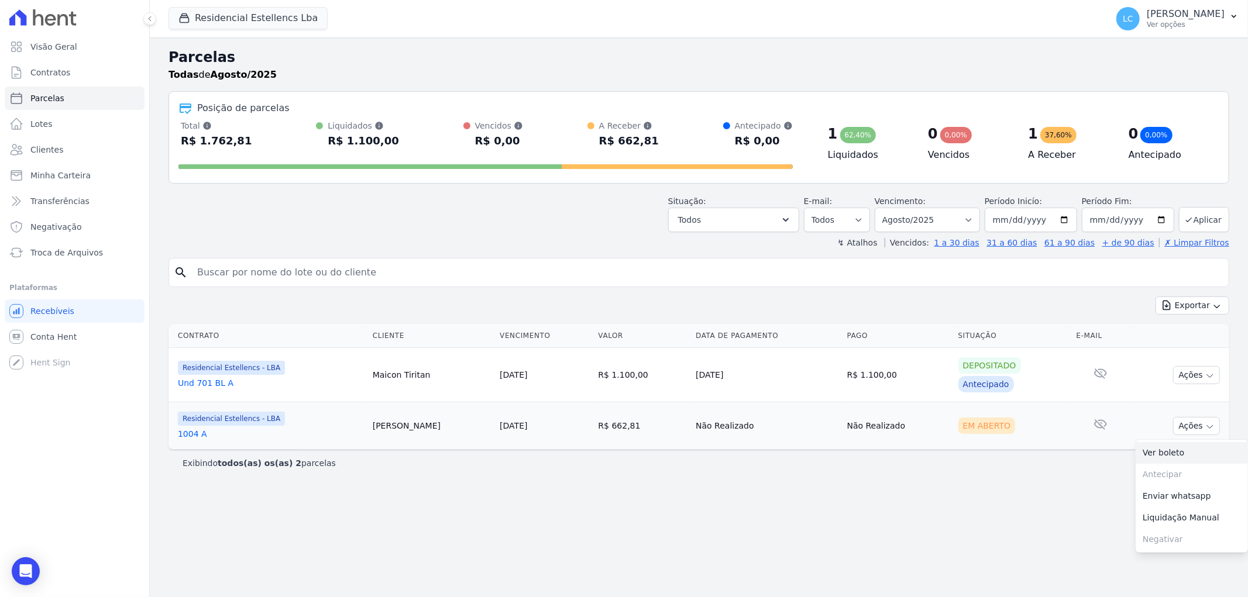
click at [1196, 457] on link "Ver boleto" at bounding box center [1191, 453] width 112 height 22
click at [57, 94] on span "Parcelas" at bounding box center [47, 98] width 34 height 12
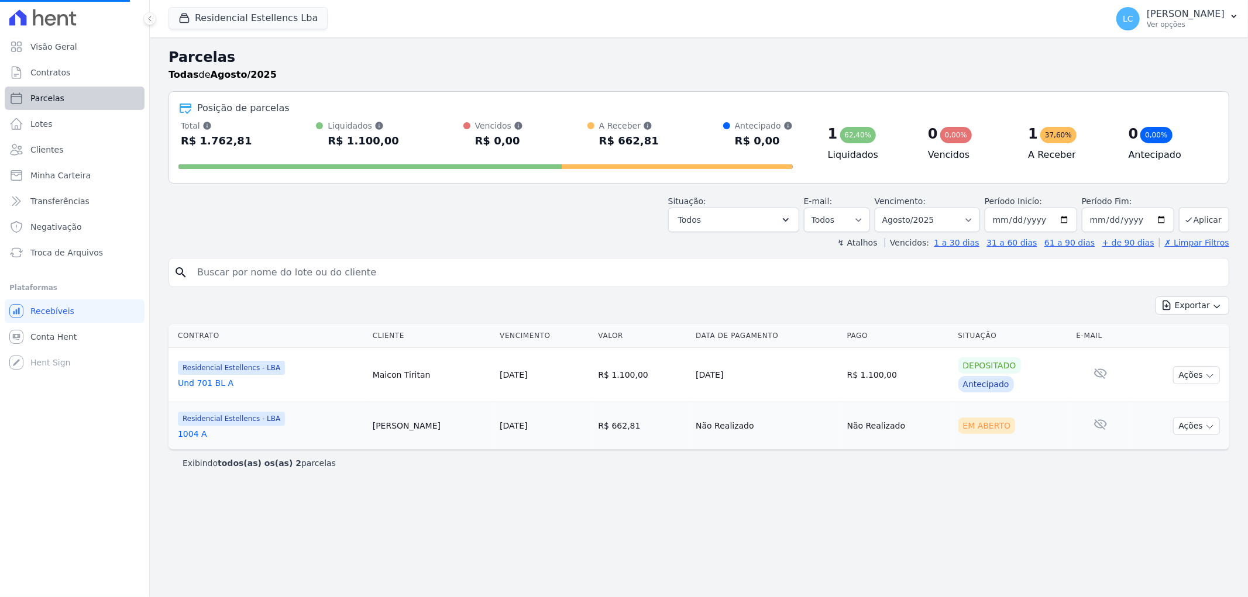
select select
